Goal: Complete application form

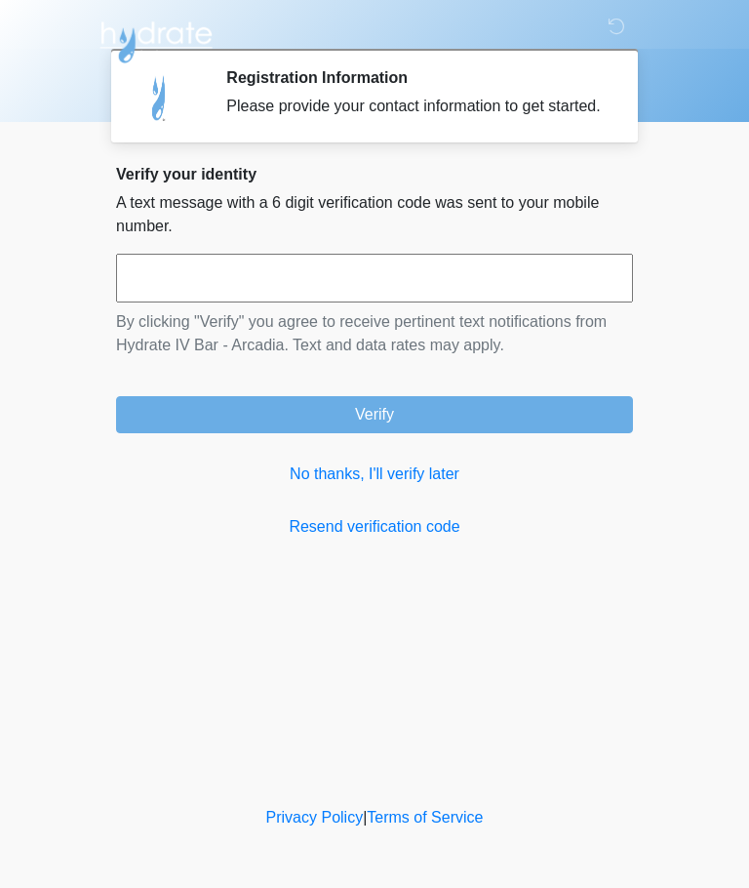
click at [424, 486] on link "No thanks, I'll verify later" at bounding box center [374, 473] width 517 height 23
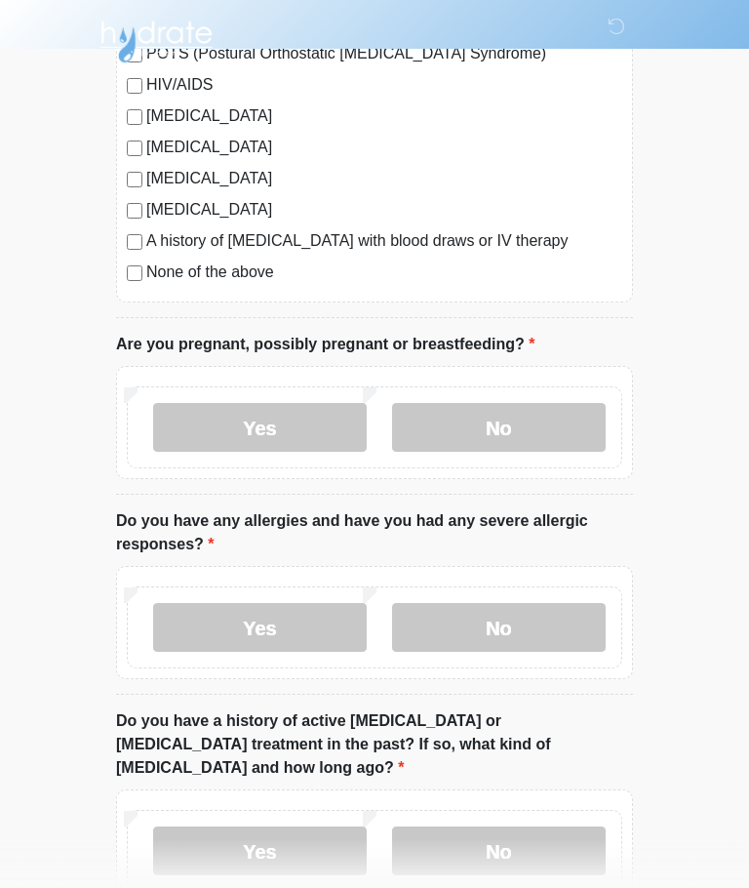
scroll to position [554, 0]
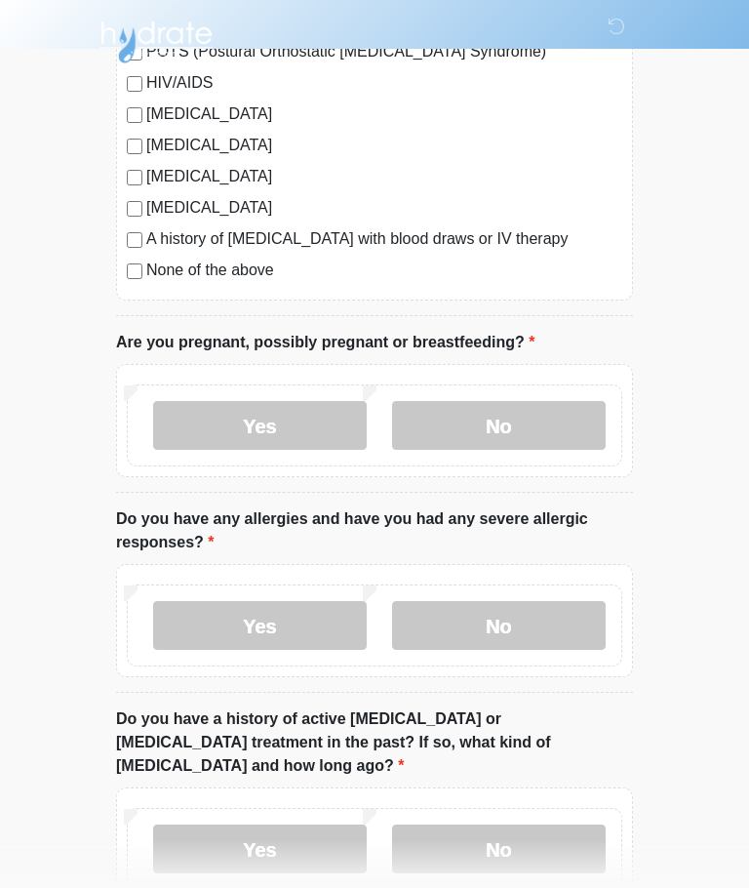
click at [552, 425] on label "No" at bounding box center [499, 425] width 214 height 49
click at [541, 628] on label "No" at bounding box center [499, 625] width 214 height 49
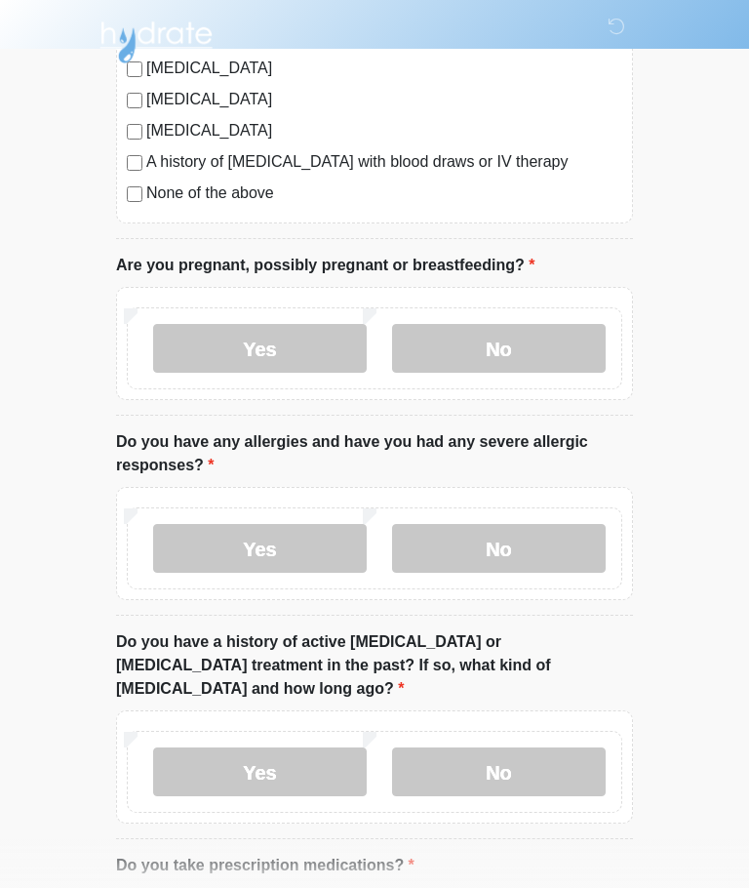
scroll to position [670, 0]
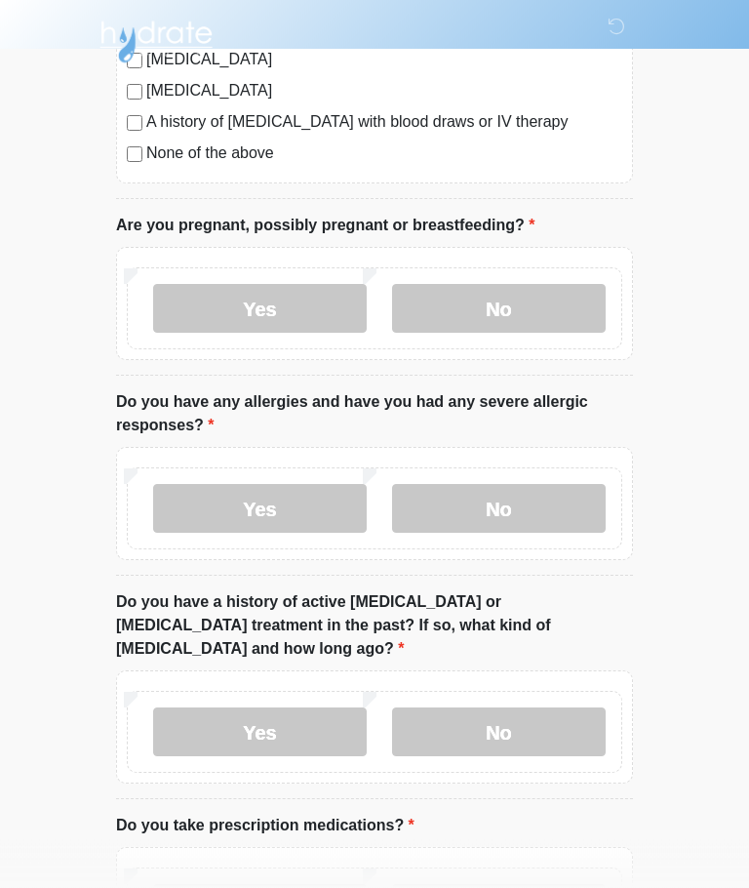
click at [533, 708] on label "No" at bounding box center [499, 732] width 214 height 49
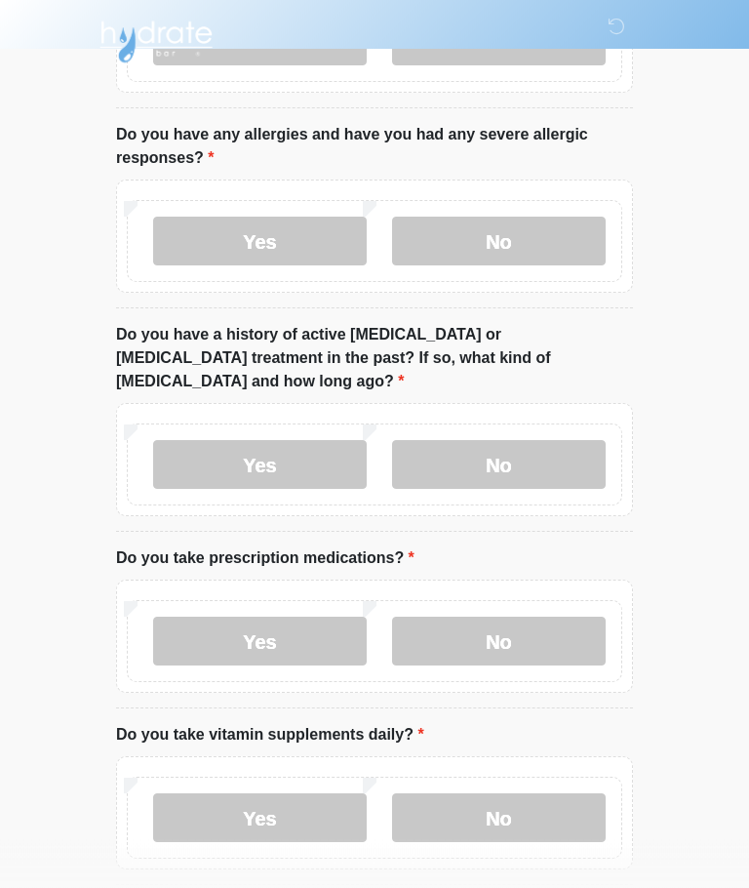
click at [229, 619] on label "Yes" at bounding box center [260, 642] width 214 height 49
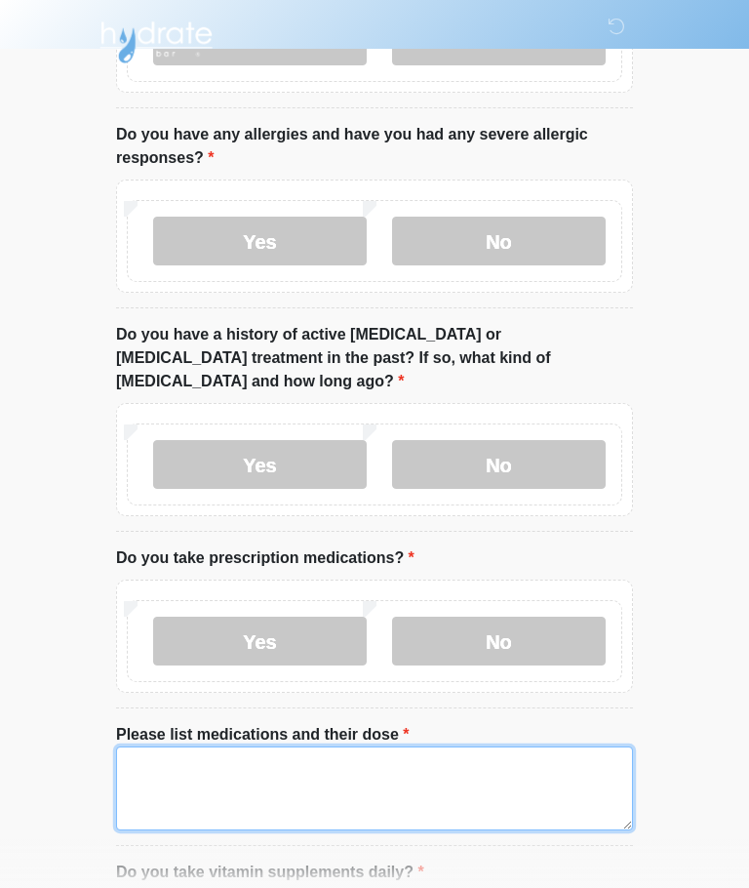
click at [199, 751] on textarea "Please list medications and their dose" at bounding box center [374, 788] width 517 height 84
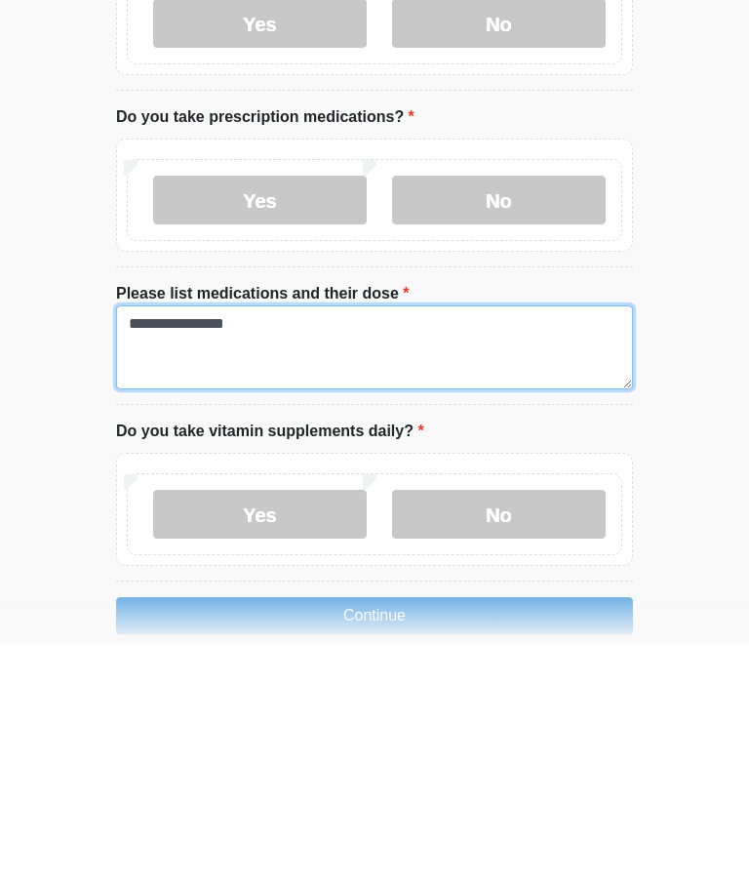
click at [201, 550] on textarea "**********" at bounding box center [374, 592] width 517 height 84
click at [308, 550] on textarea "**********" at bounding box center [374, 592] width 517 height 84
type textarea "**********"
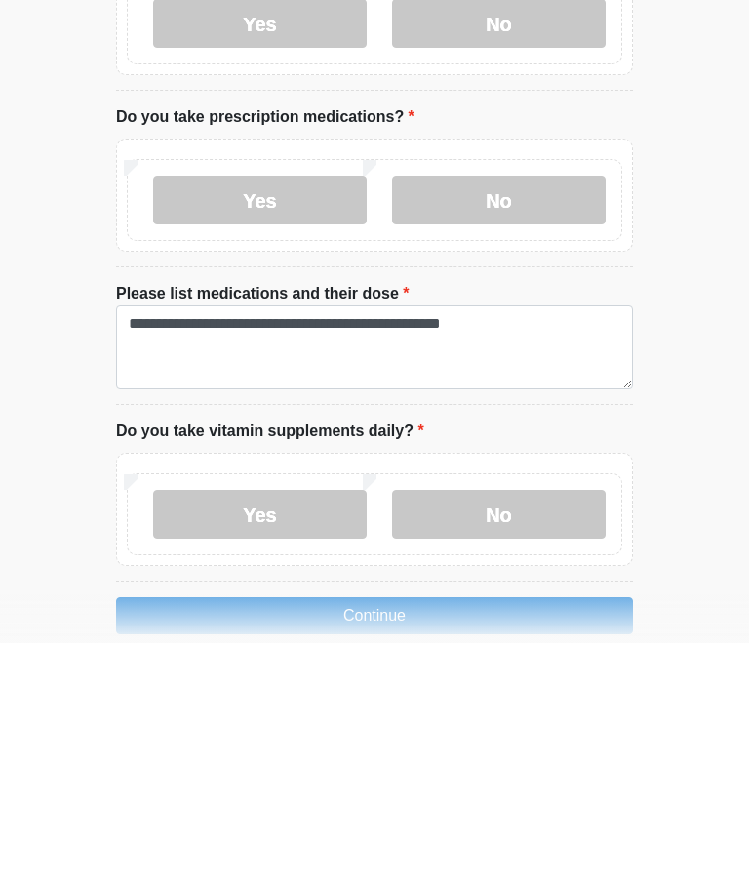
click at [466, 735] on label "No" at bounding box center [499, 759] width 214 height 49
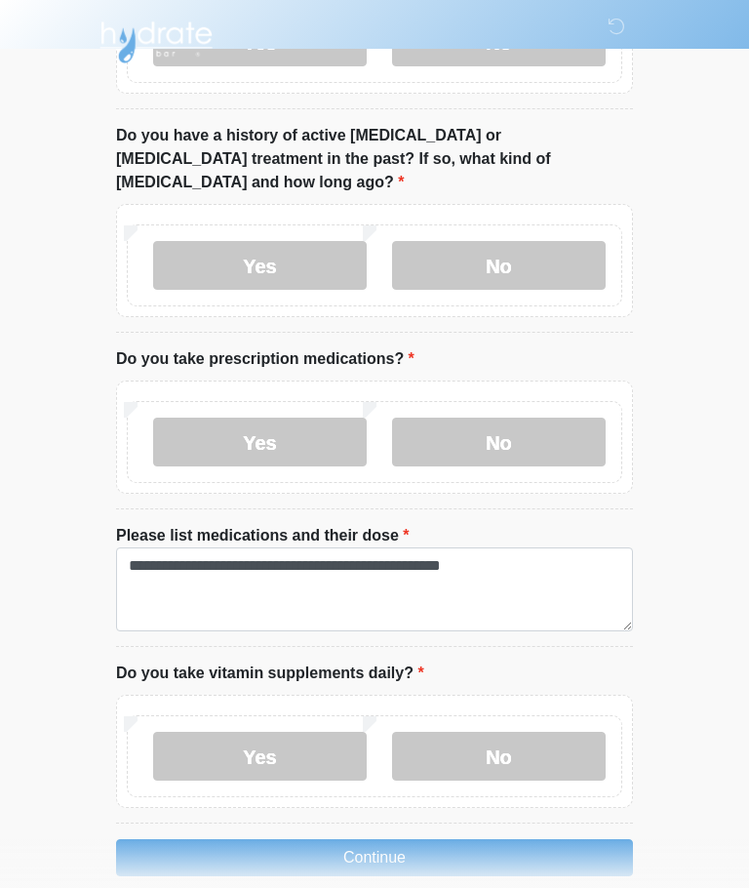
click at [208, 839] on button "Continue" at bounding box center [374, 857] width 517 height 37
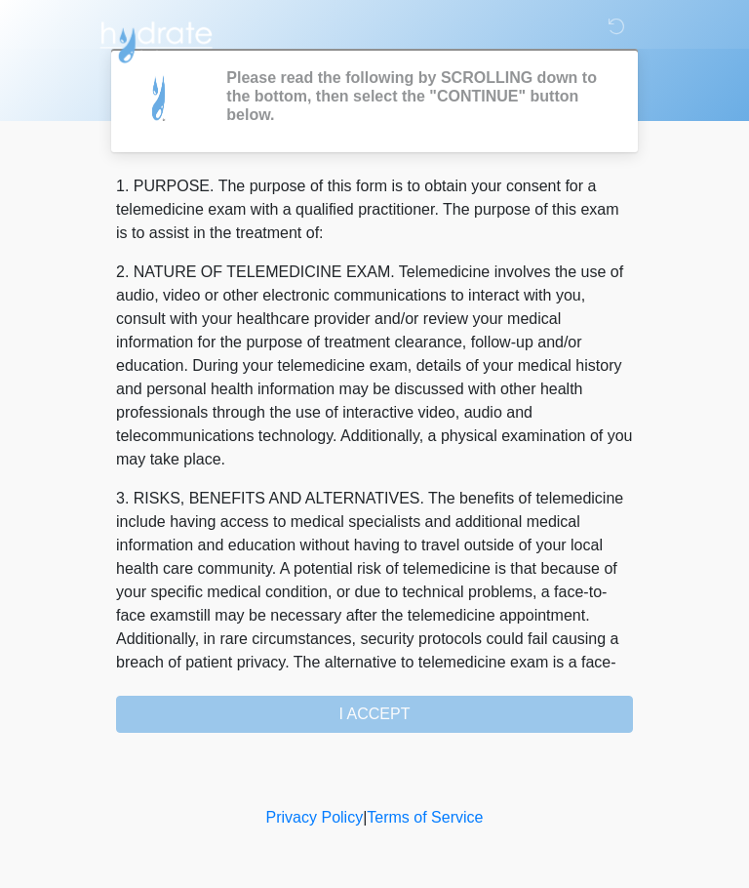
scroll to position [0, 0]
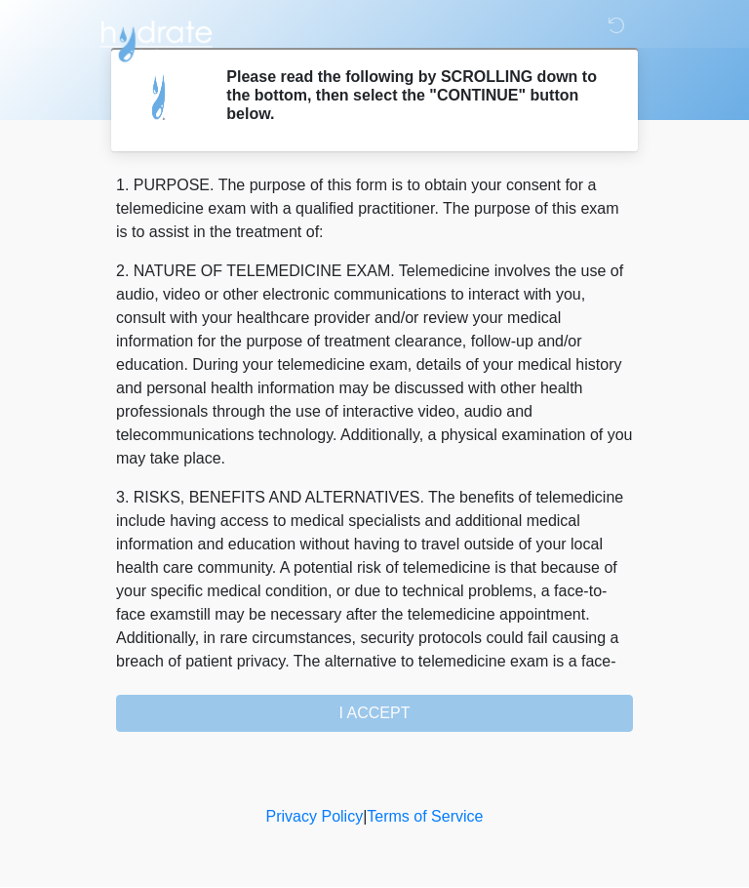
click at [496, 720] on div "1. PURPOSE. The purpose of this form is to obtain your consent for a telemedici…" at bounding box center [374, 454] width 517 height 558
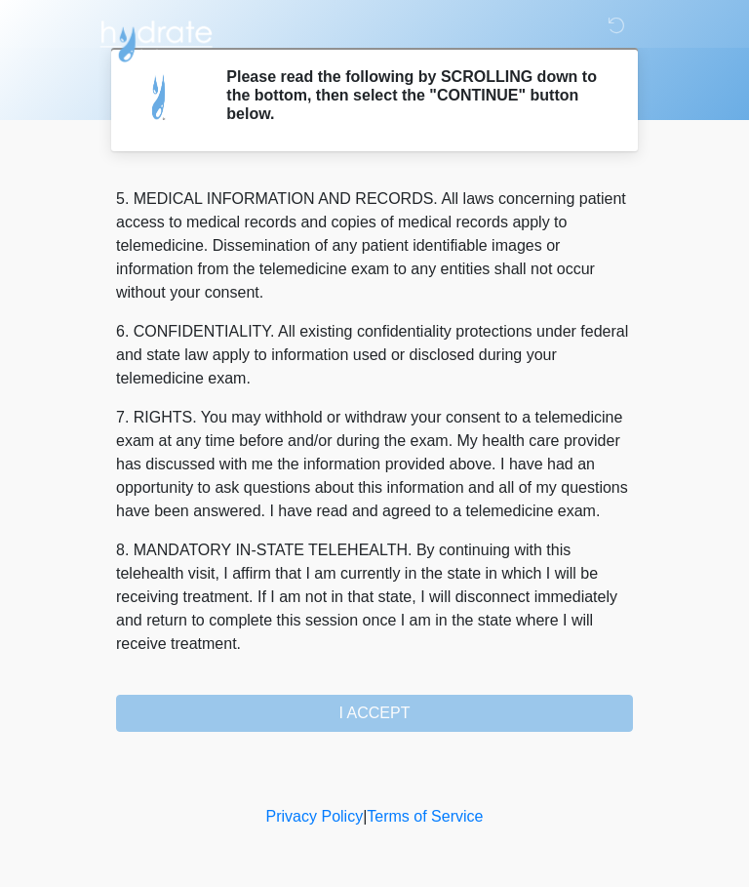
scroll to position [634, 0]
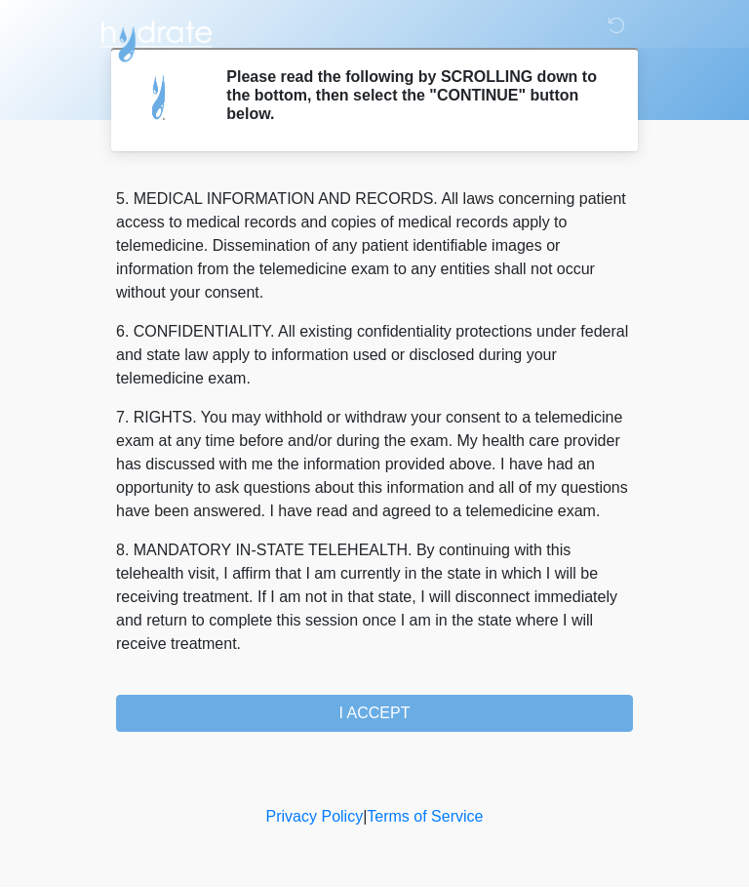
click at [456, 705] on button "I ACCEPT" at bounding box center [374, 714] width 517 height 37
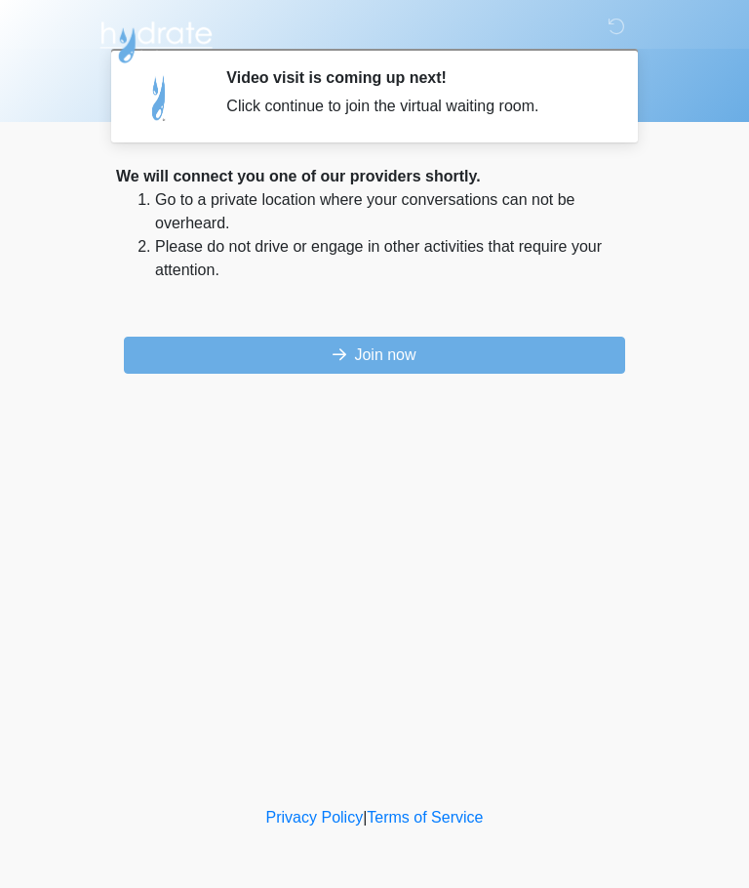
click at [457, 350] on button "Join now" at bounding box center [374, 355] width 501 height 37
